Goal: Navigation & Orientation: Find specific page/section

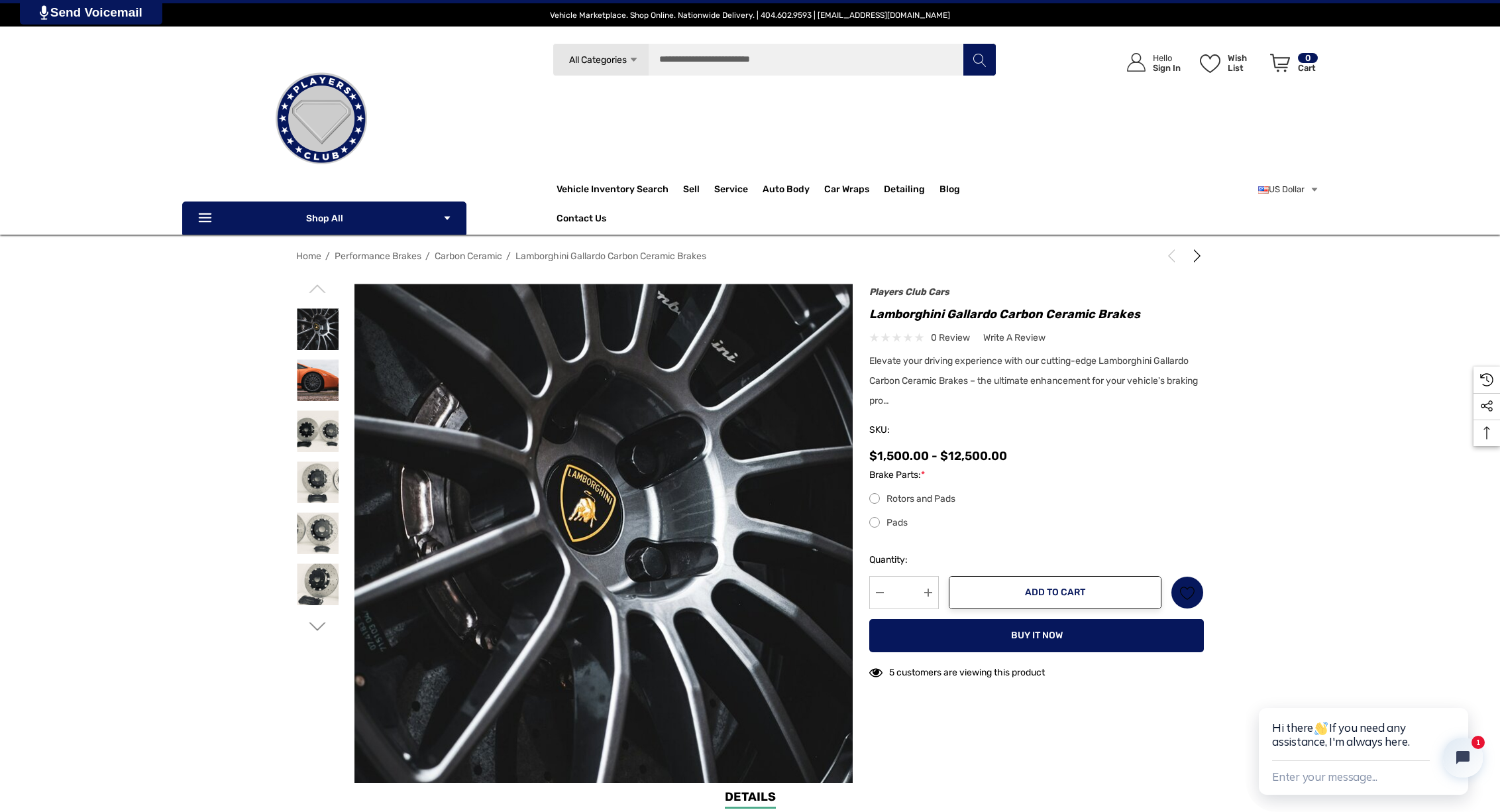
click at [320, 115] on img at bounding box center [321, 118] width 133 height 133
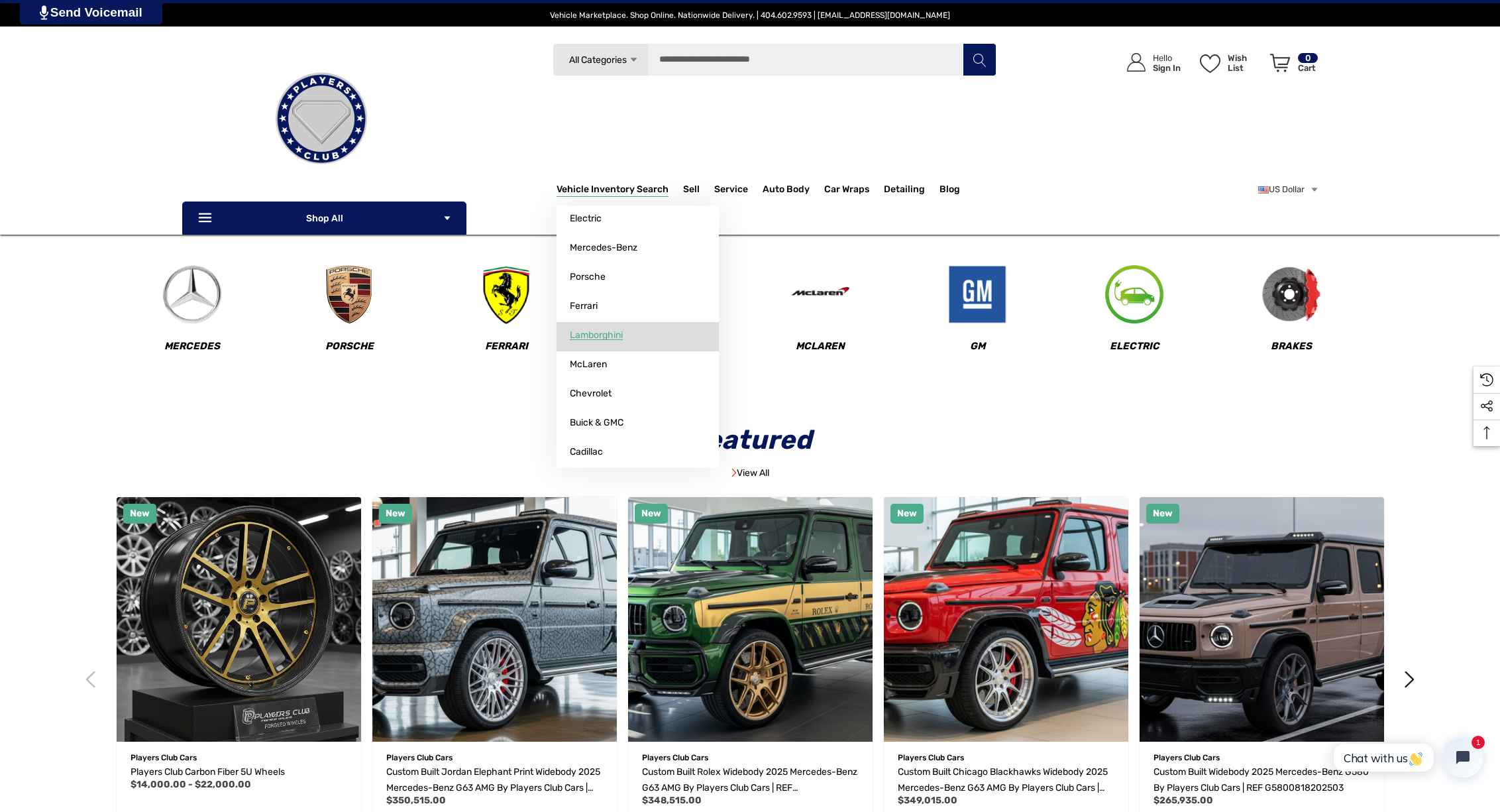
click at [600, 336] on span "Lamborghini" at bounding box center [596, 335] width 53 height 12
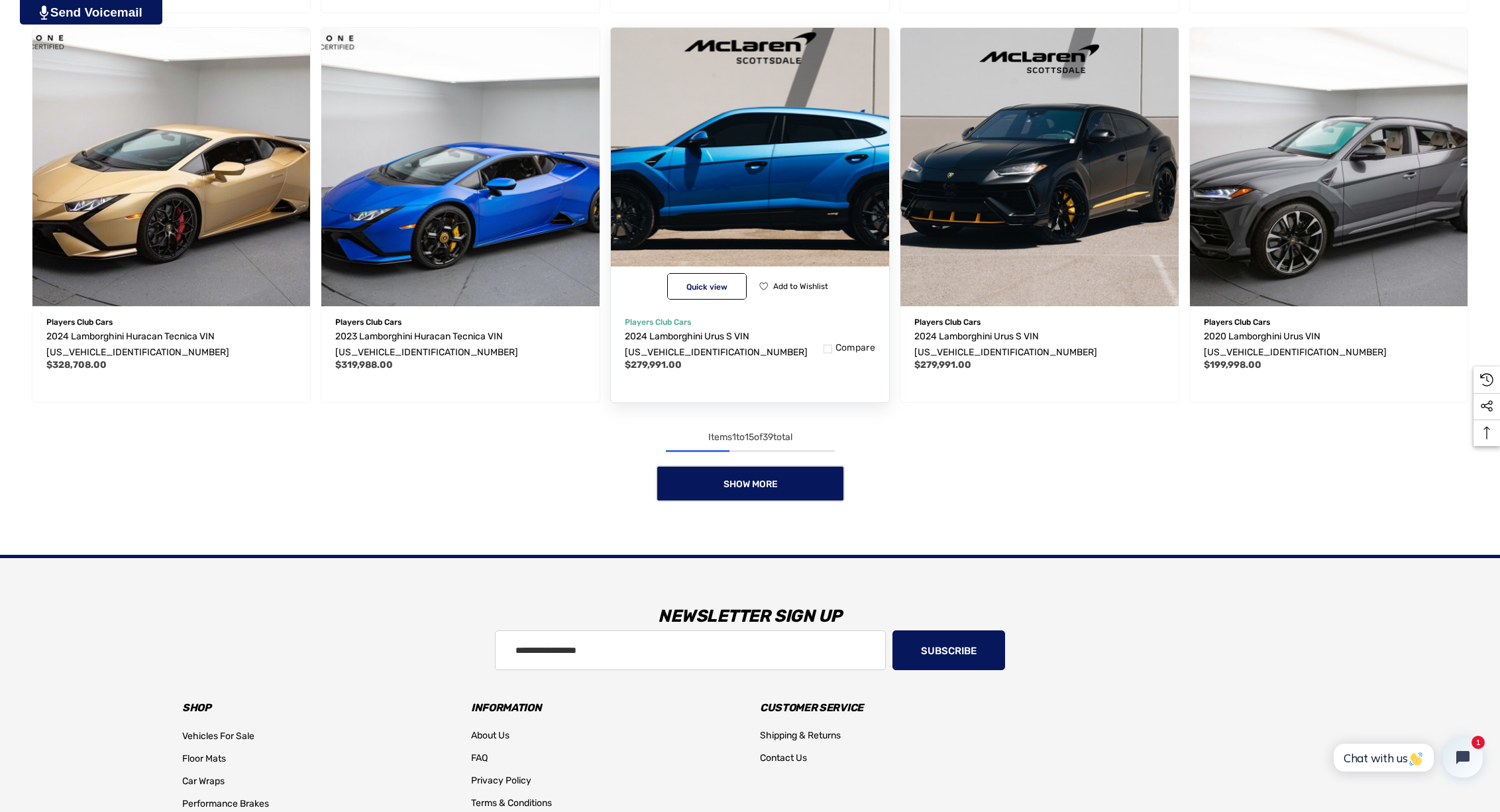
scroll to position [1259, 0]
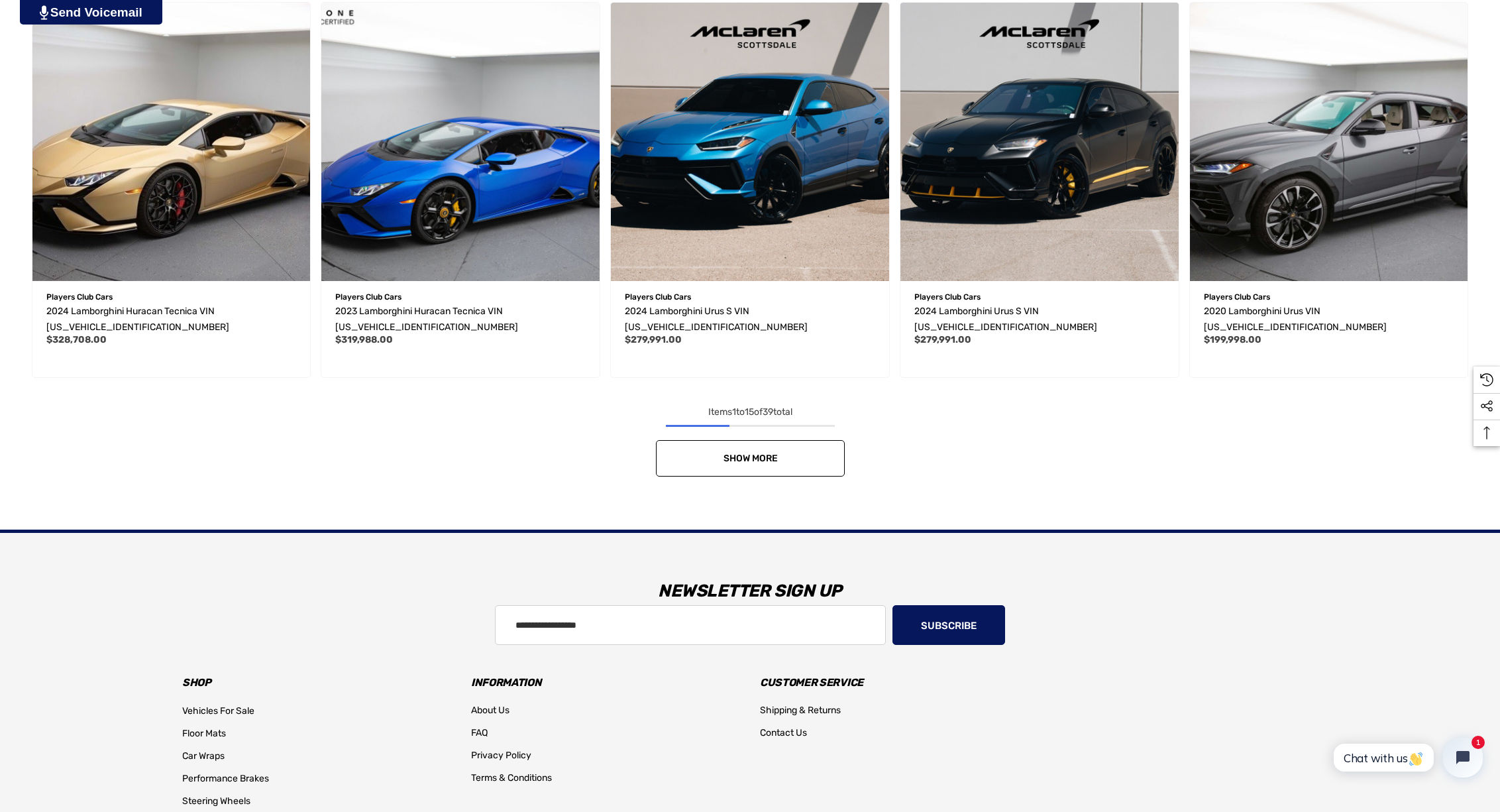
click at [769, 459] on span "Show More" at bounding box center [750, 458] width 55 height 11
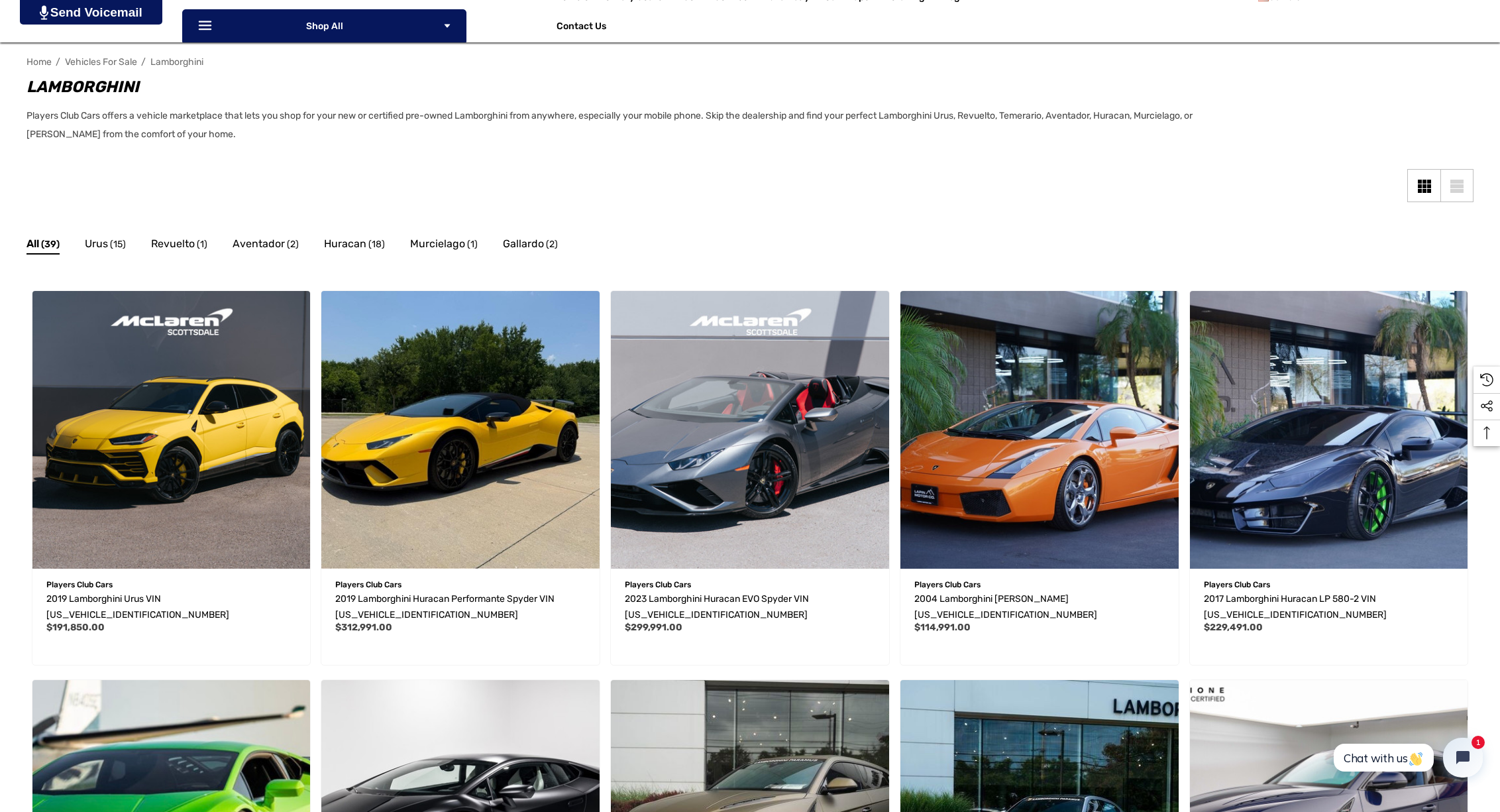
scroll to position [0, 0]
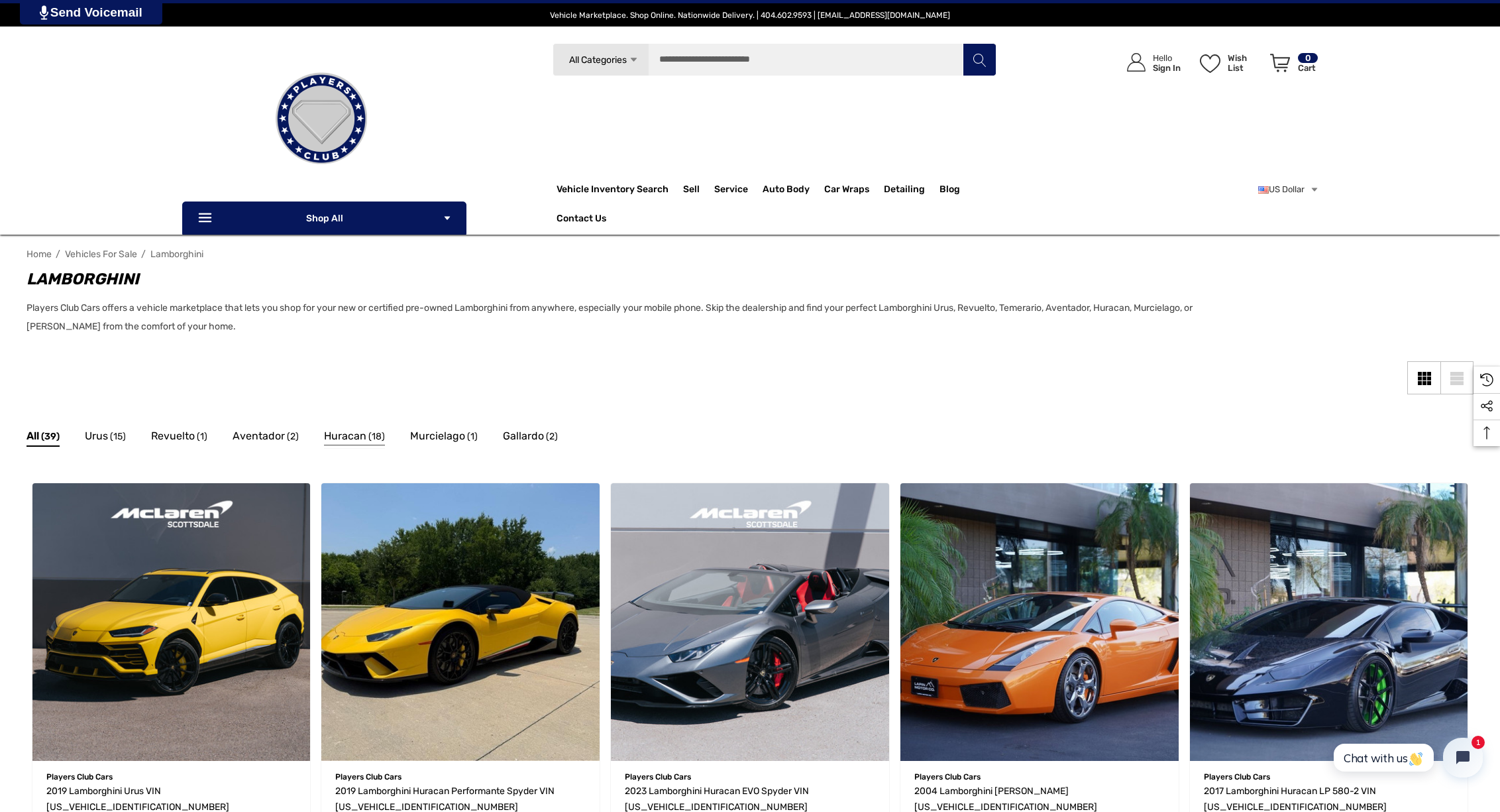
click at [361, 435] on span "Huracan" at bounding box center [346, 436] width 43 height 18
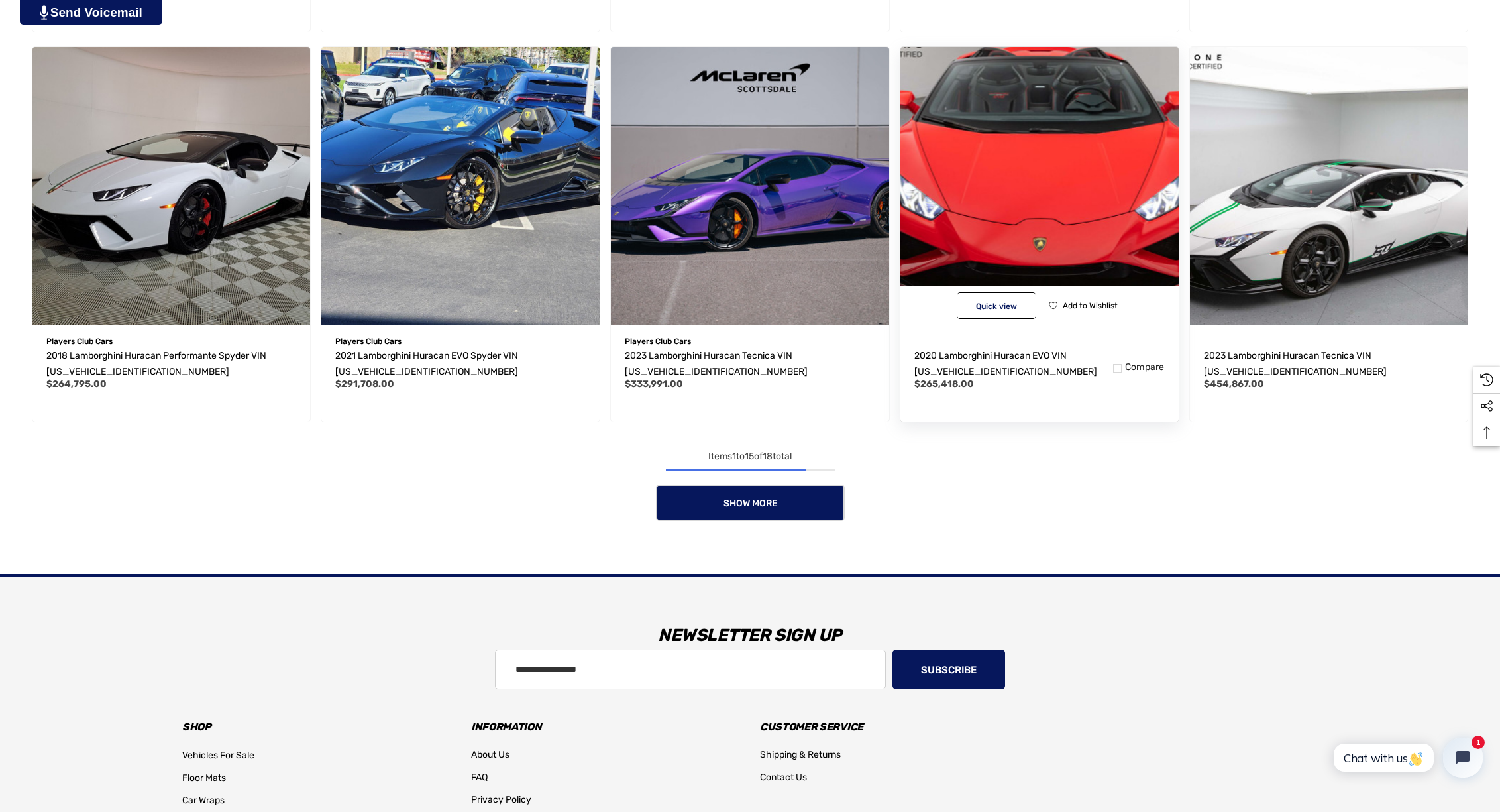
scroll to position [1193, 0]
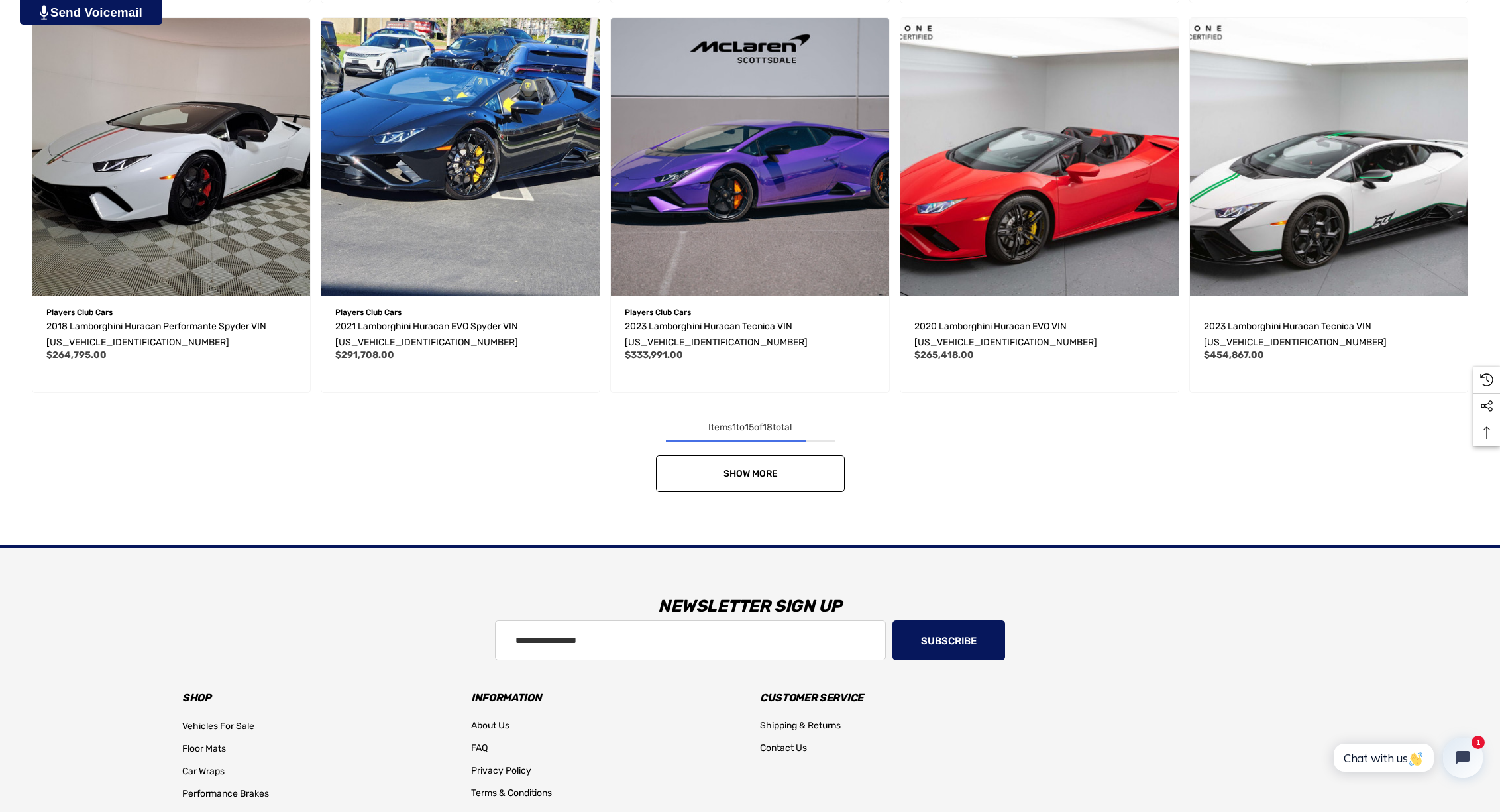
click at [799, 476] on link "Show More" at bounding box center [751, 473] width 189 height 36
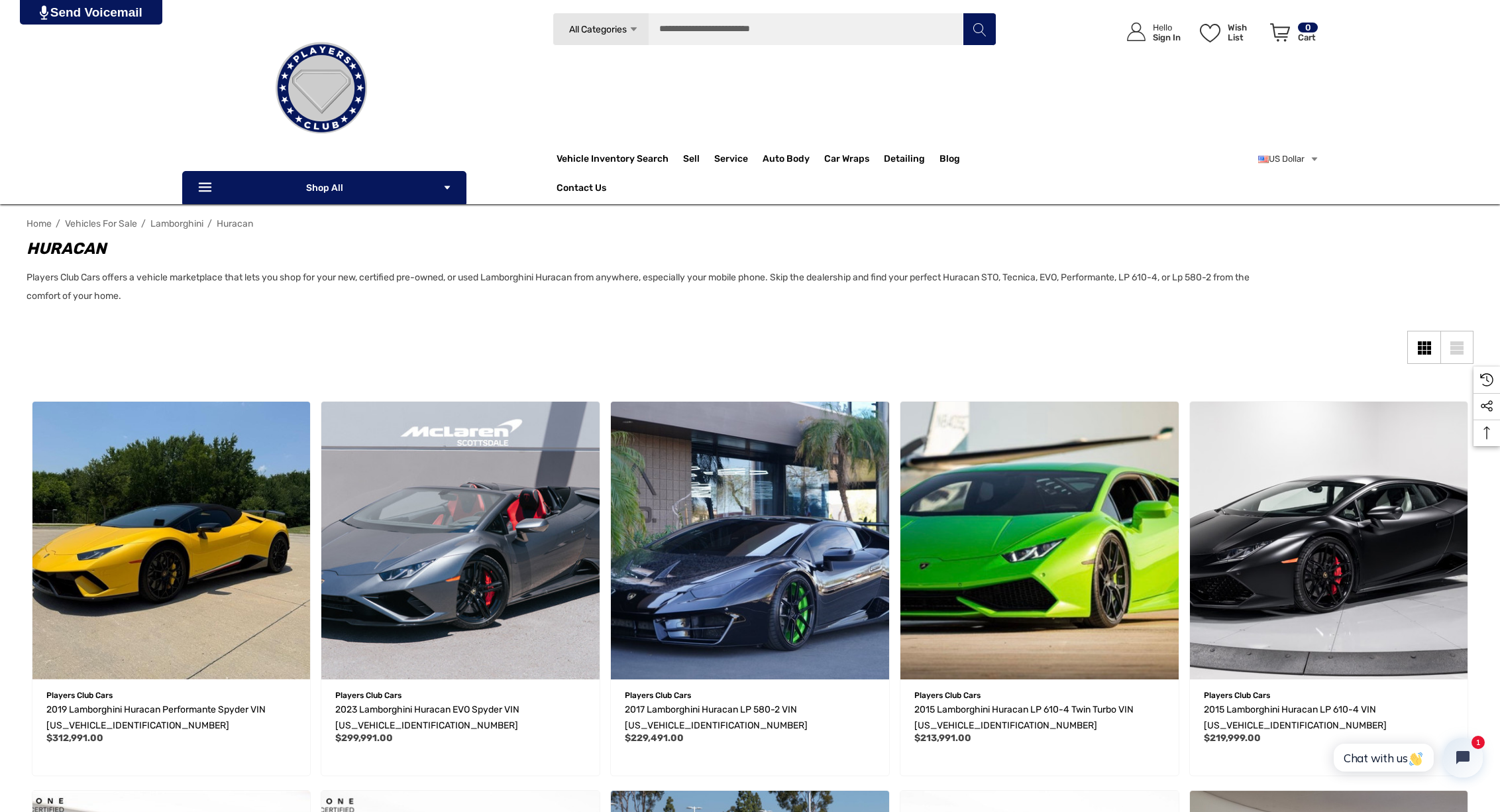
scroll to position [0, 0]
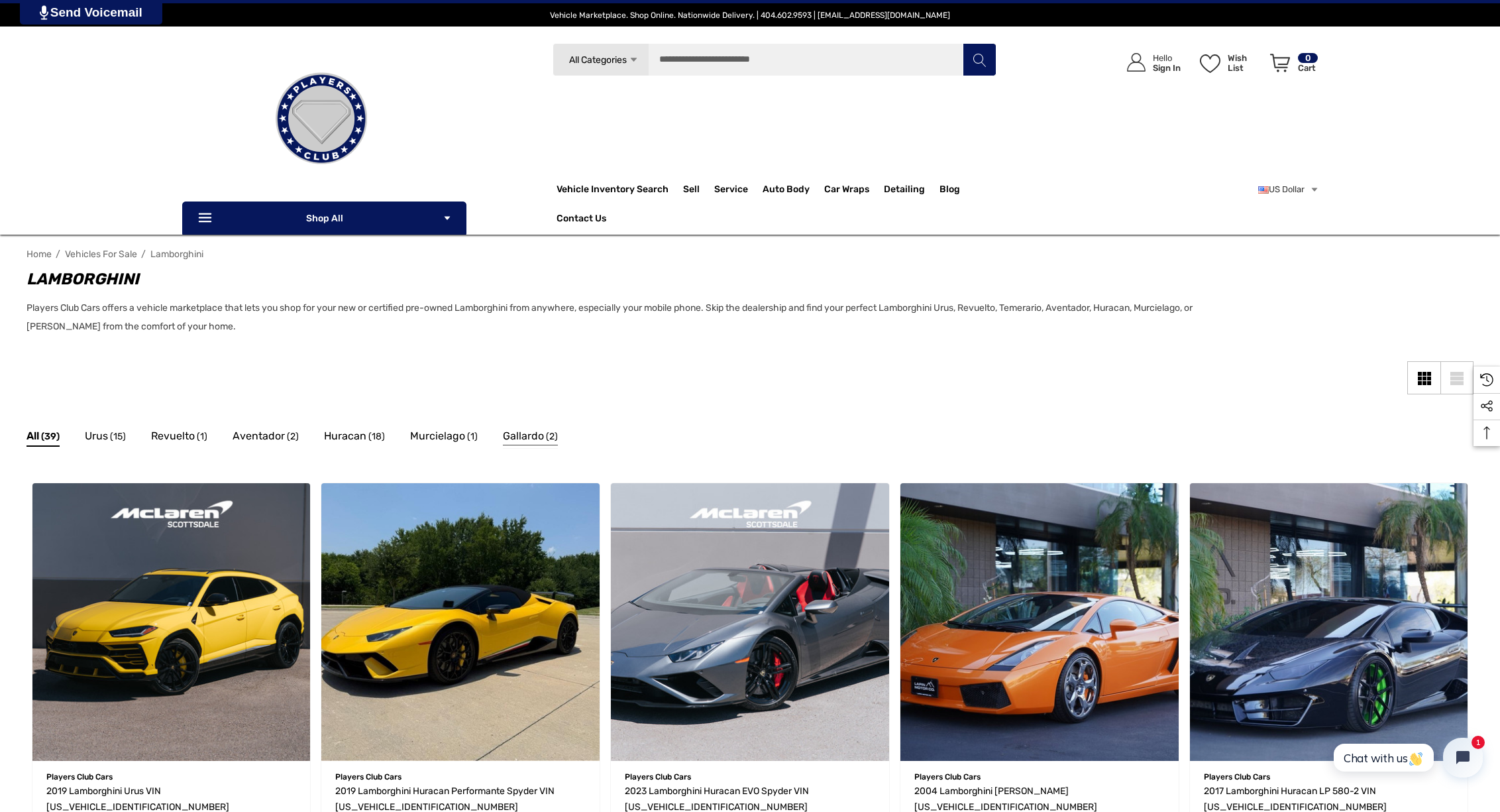
click at [530, 433] on span "Gallardo" at bounding box center [524, 436] width 41 height 18
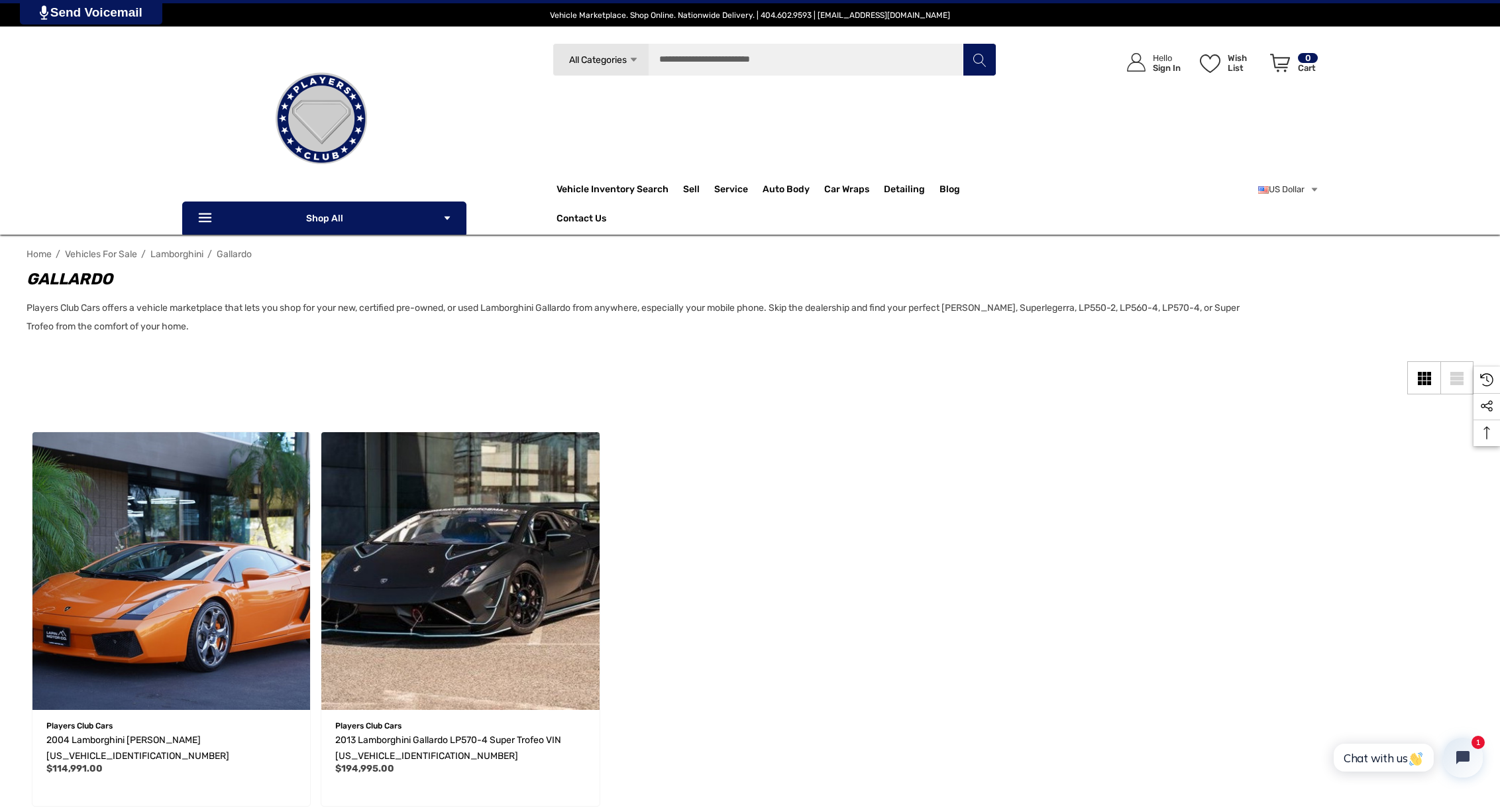
click at [183, 257] on span "Lamborghini" at bounding box center [176, 254] width 53 height 11
